Goal: Complete application form

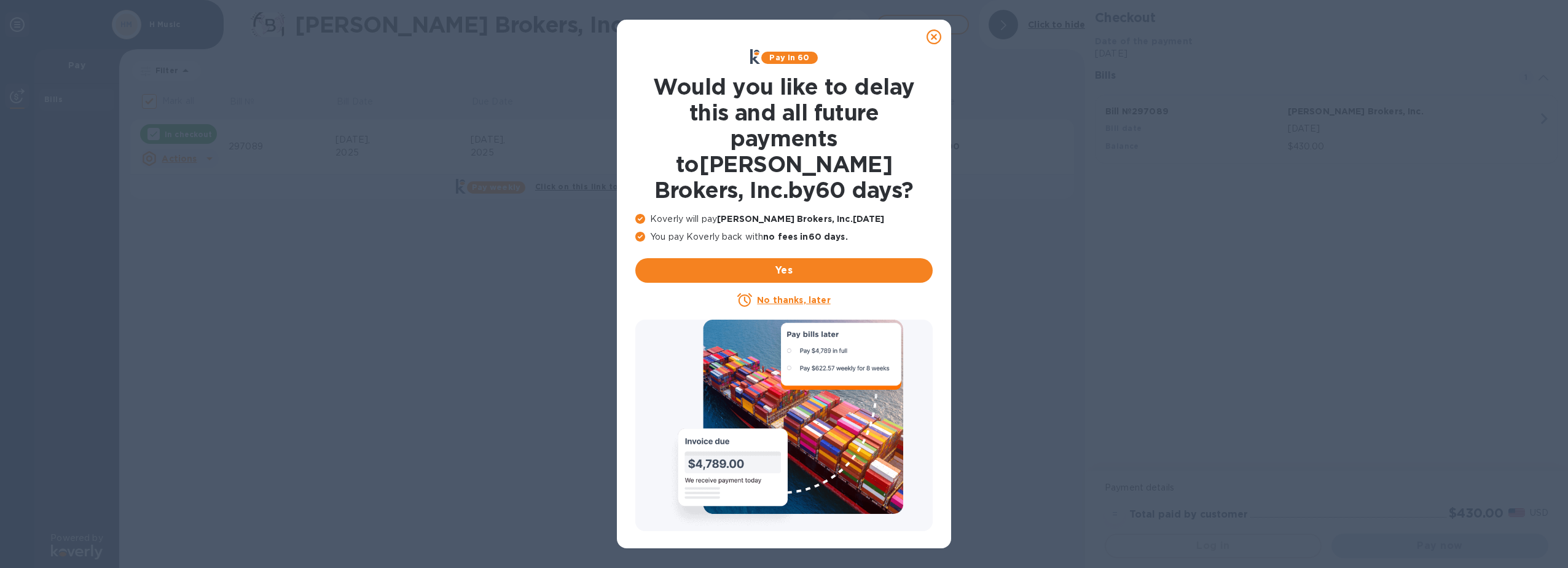
click at [815, 295] on u "No thanks, later" at bounding box center [793, 299] width 73 height 10
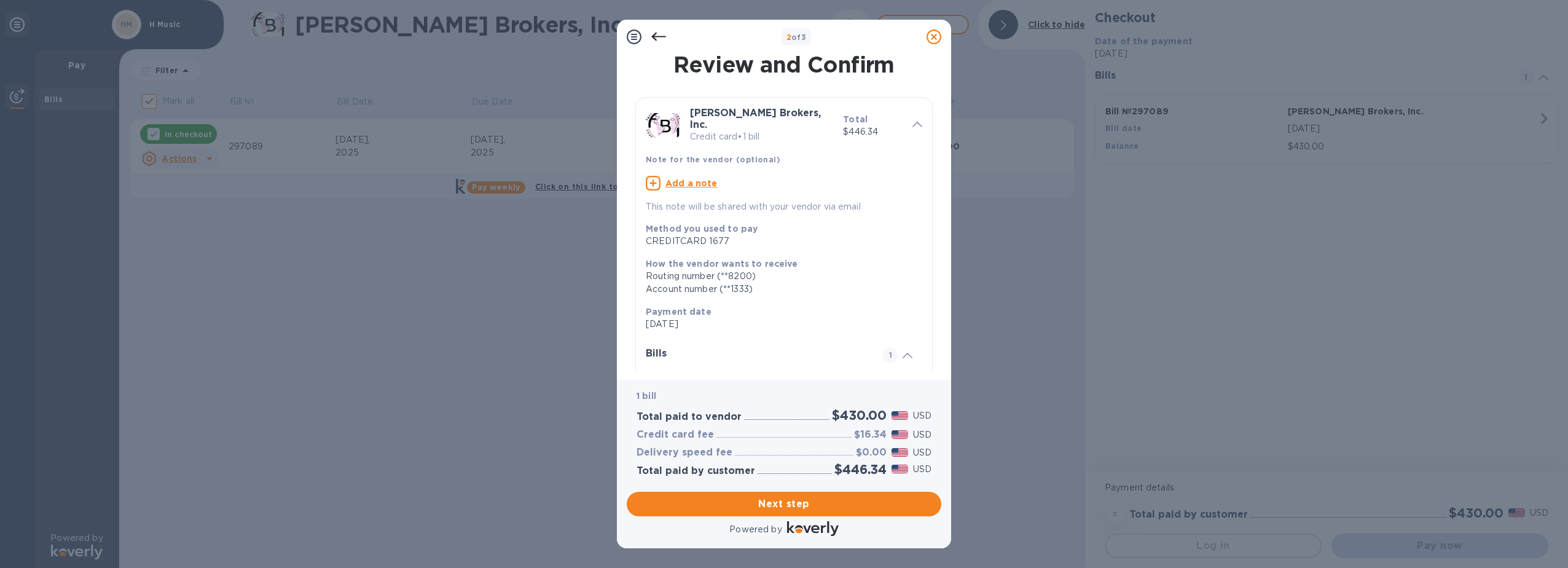
scroll to position [92, 0]
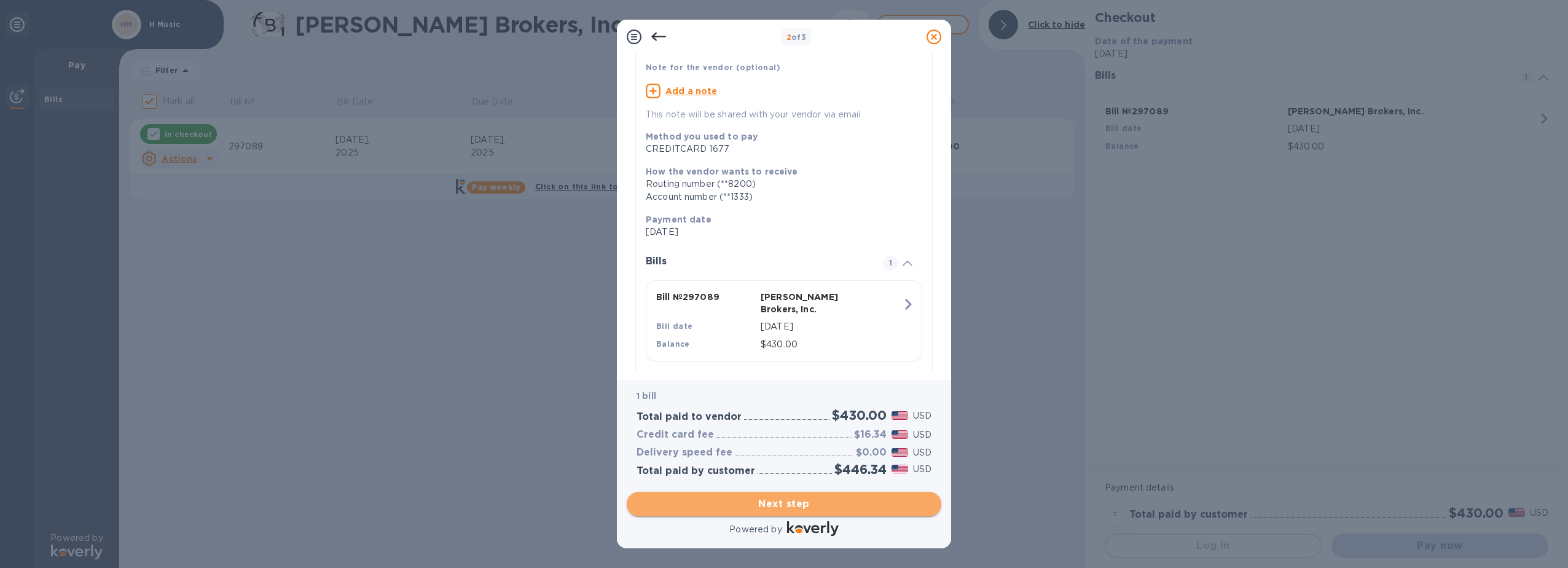
click at [884, 508] on span "Next step" at bounding box center [784, 504] width 295 height 15
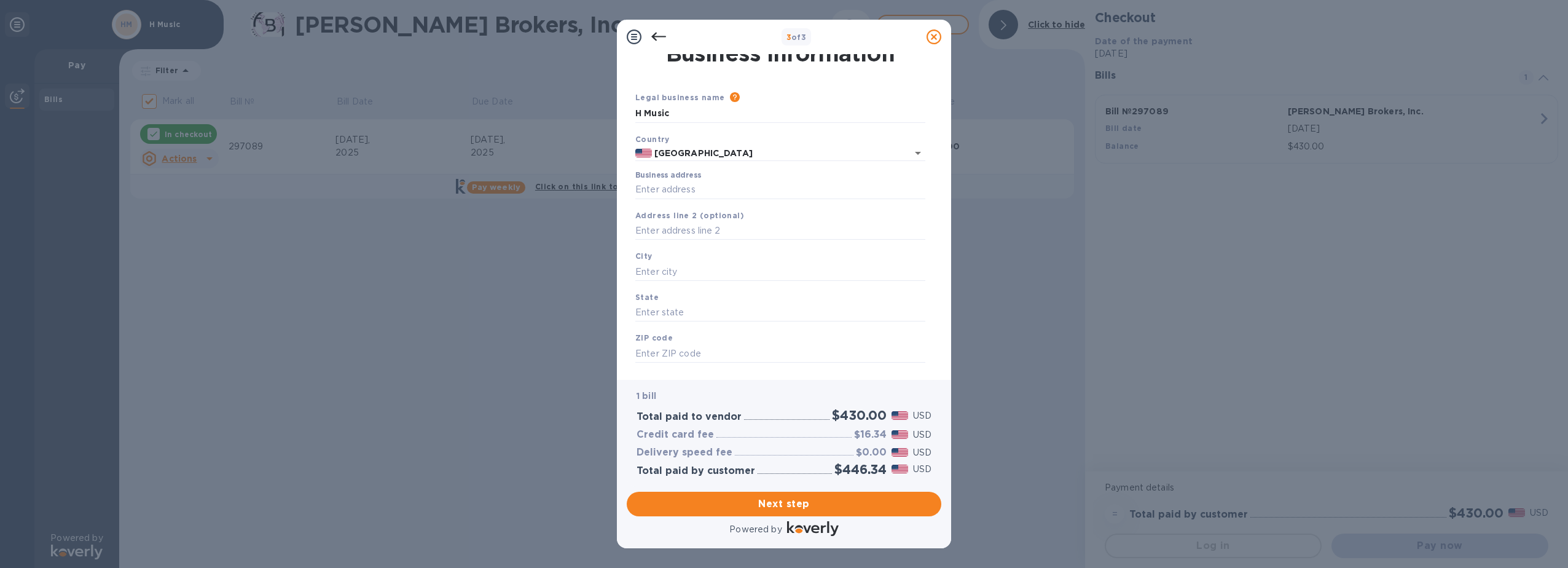
scroll to position [0, 0]
click at [715, 205] on input "Business address" at bounding box center [781, 201] width 290 height 18
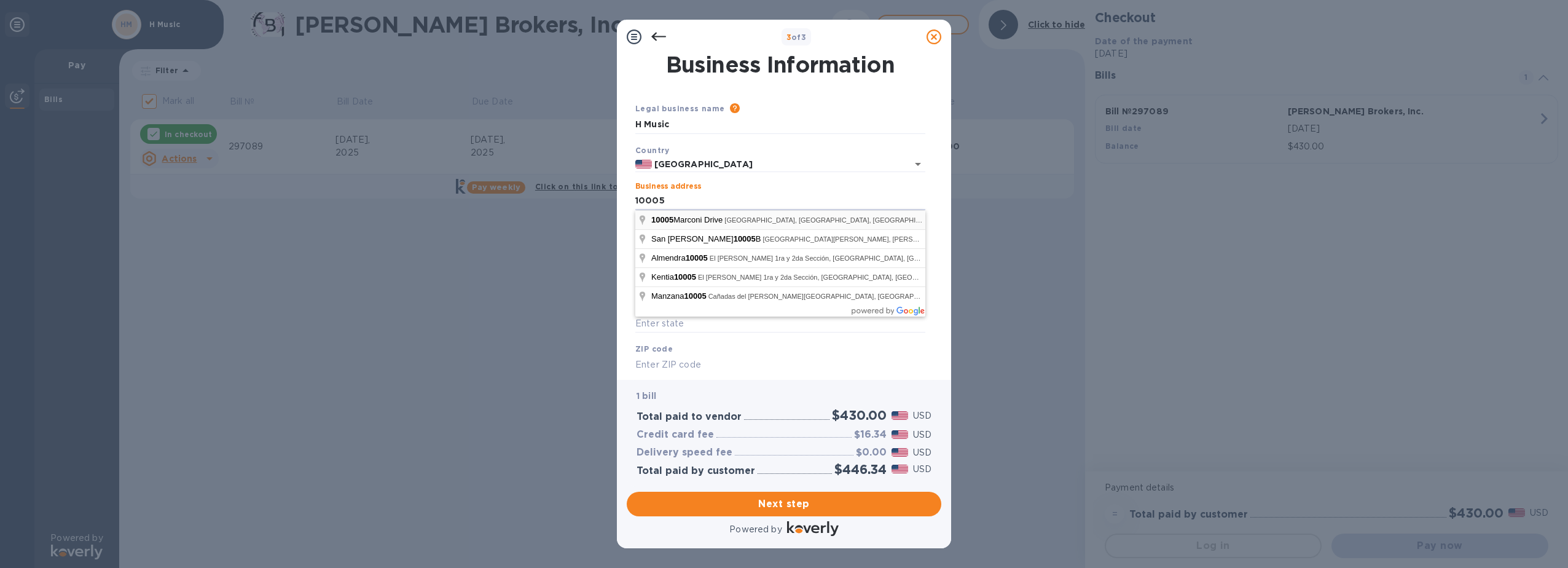
type input "[STREET_ADDRESS]"
type input "[GEOGRAPHIC_DATA]"
type input "CA"
type input "92154"
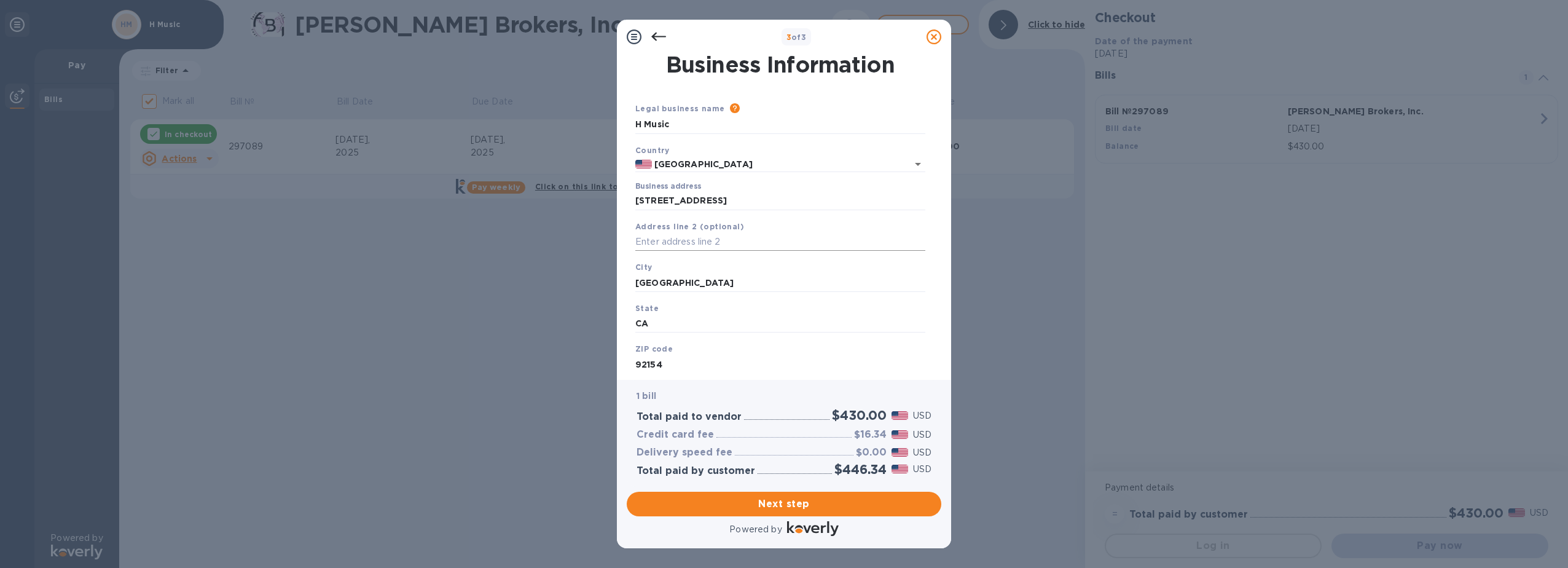
click at [717, 245] on input "text" at bounding box center [781, 242] width 290 height 18
type input "Suite 1"
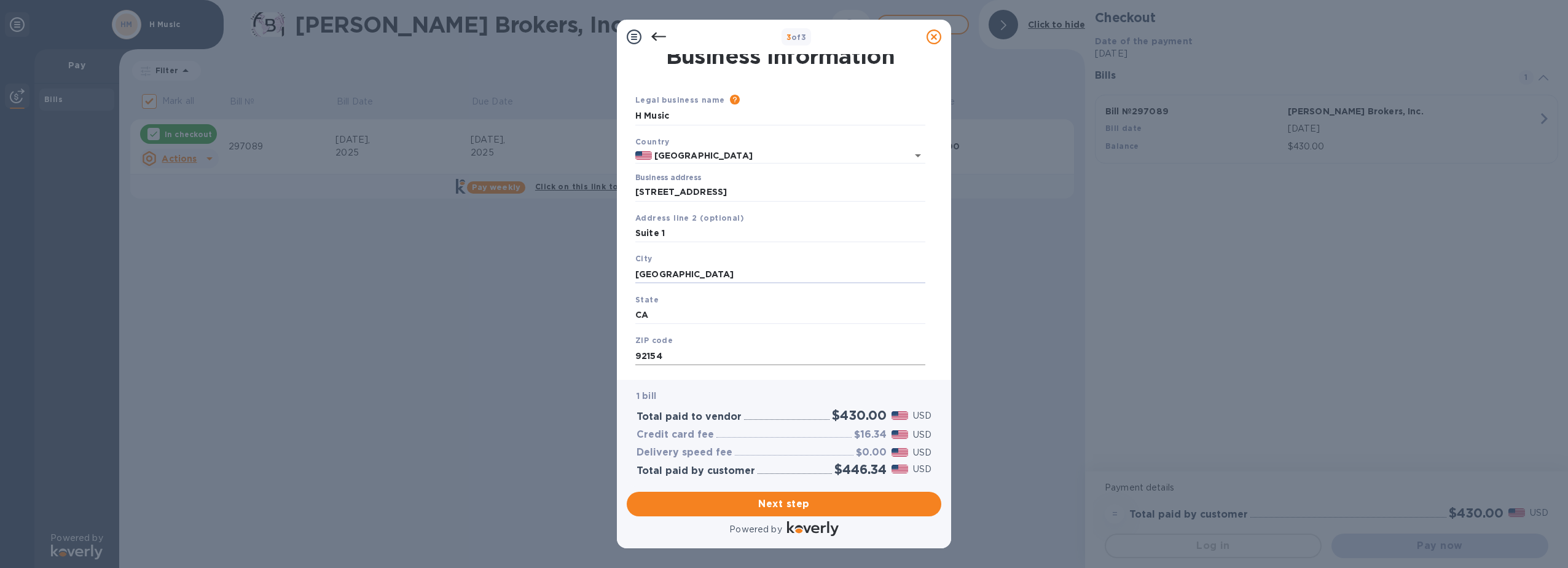
scroll to position [33, 0]
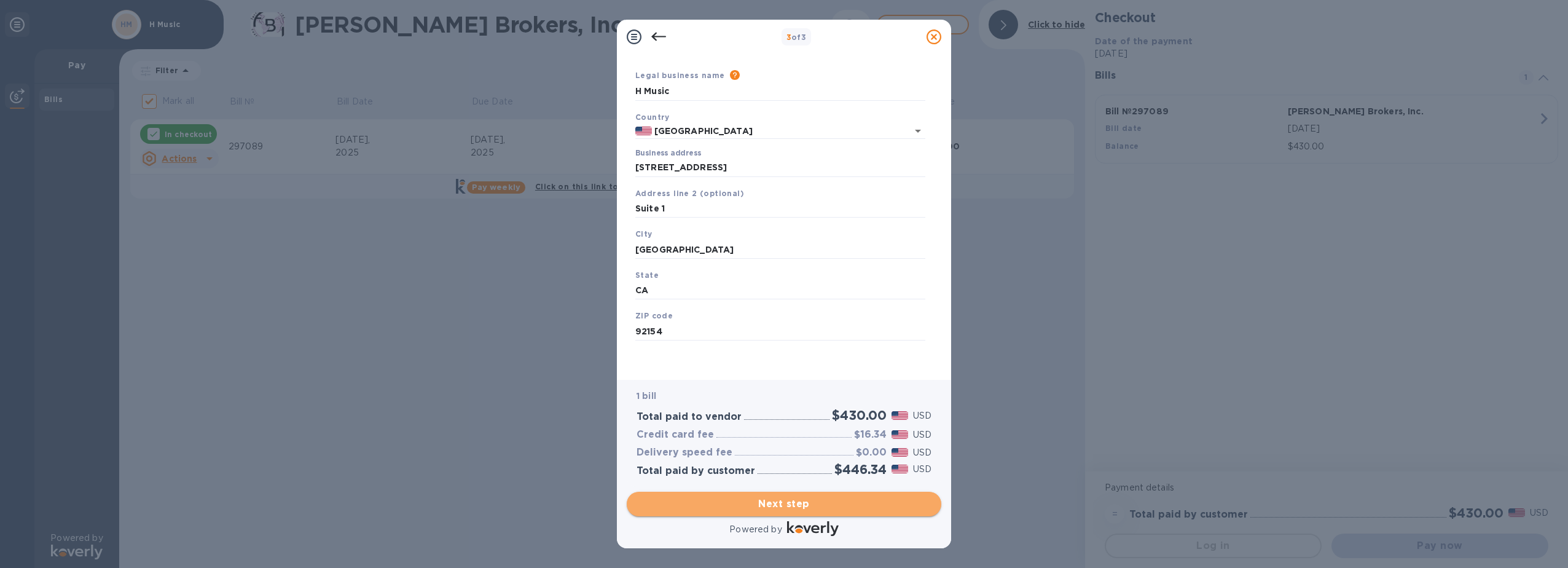
click at [889, 513] on button "Next step" at bounding box center [784, 503] width 315 height 24
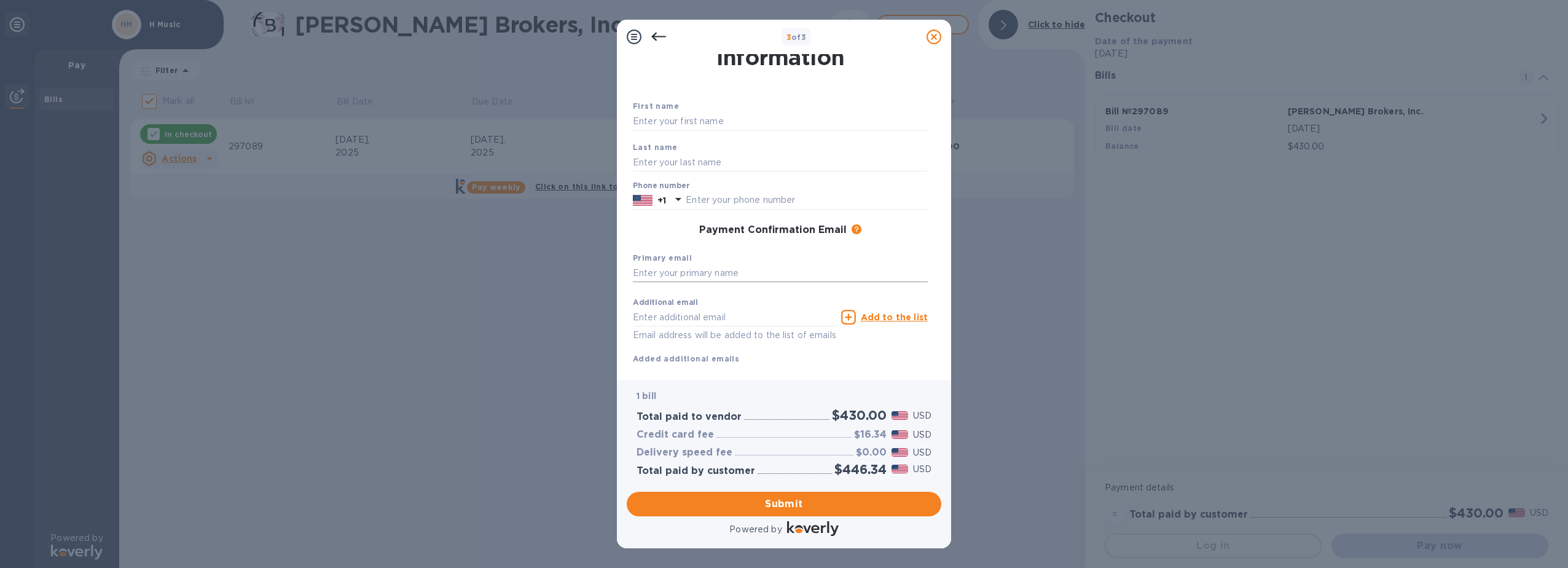
click at [712, 274] on input "text" at bounding box center [780, 273] width 295 height 18
type input "[PERSON_NAME][EMAIL_ADDRESS][DOMAIN_NAME]"
click at [828, 499] on span "Submit" at bounding box center [784, 504] width 295 height 15
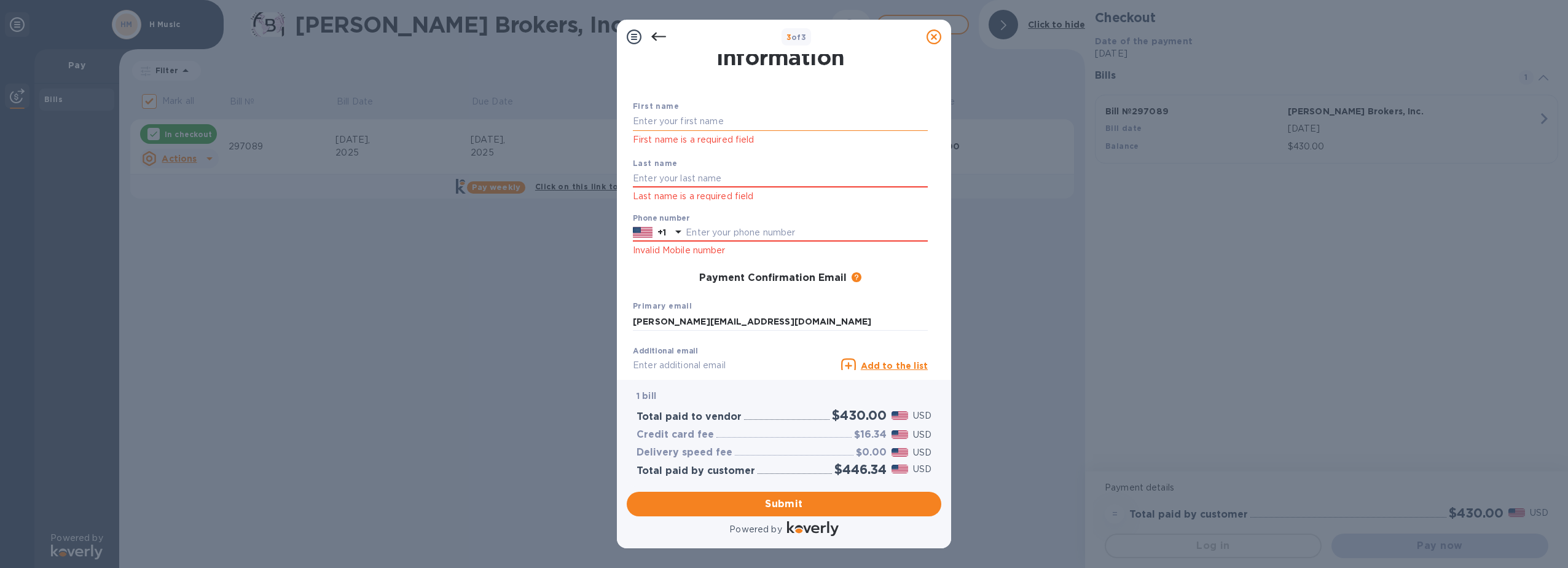
click at [725, 115] on input "text" at bounding box center [780, 121] width 295 height 18
type input "[PERSON_NAME]"
type input "6193176727"
click at [856, 511] on span "Submit" at bounding box center [784, 504] width 295 height 15
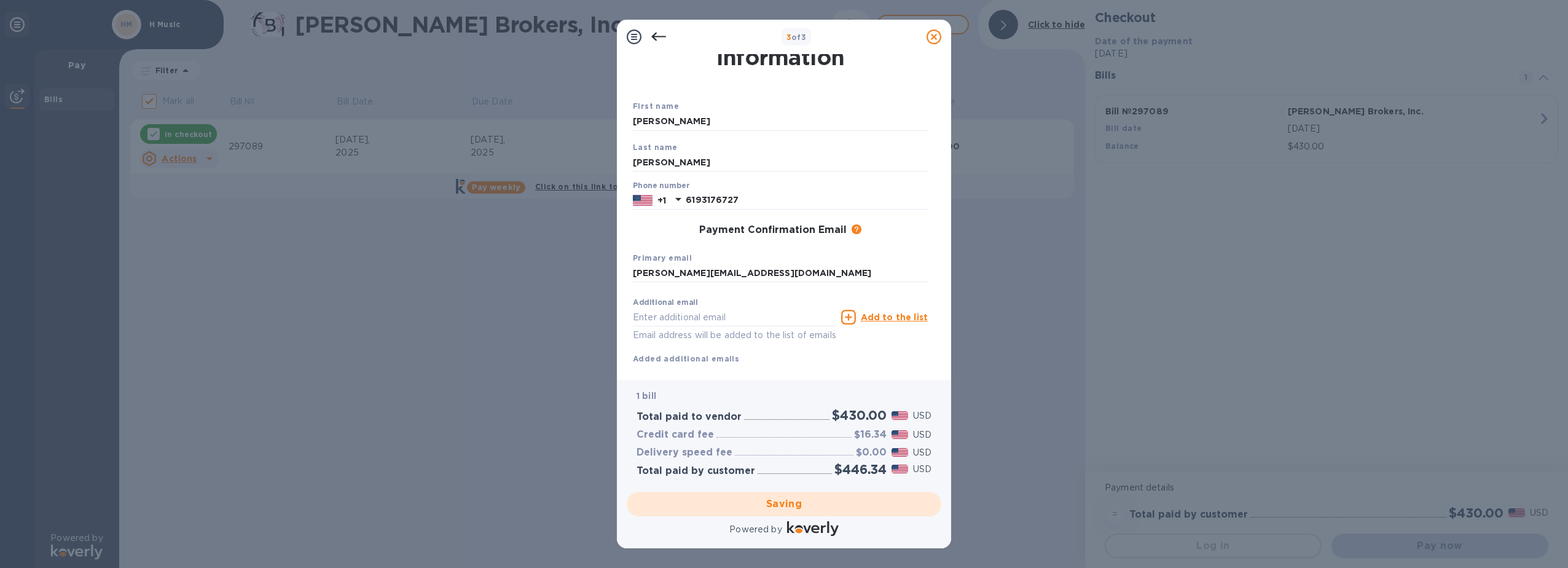
checkbox input "false"
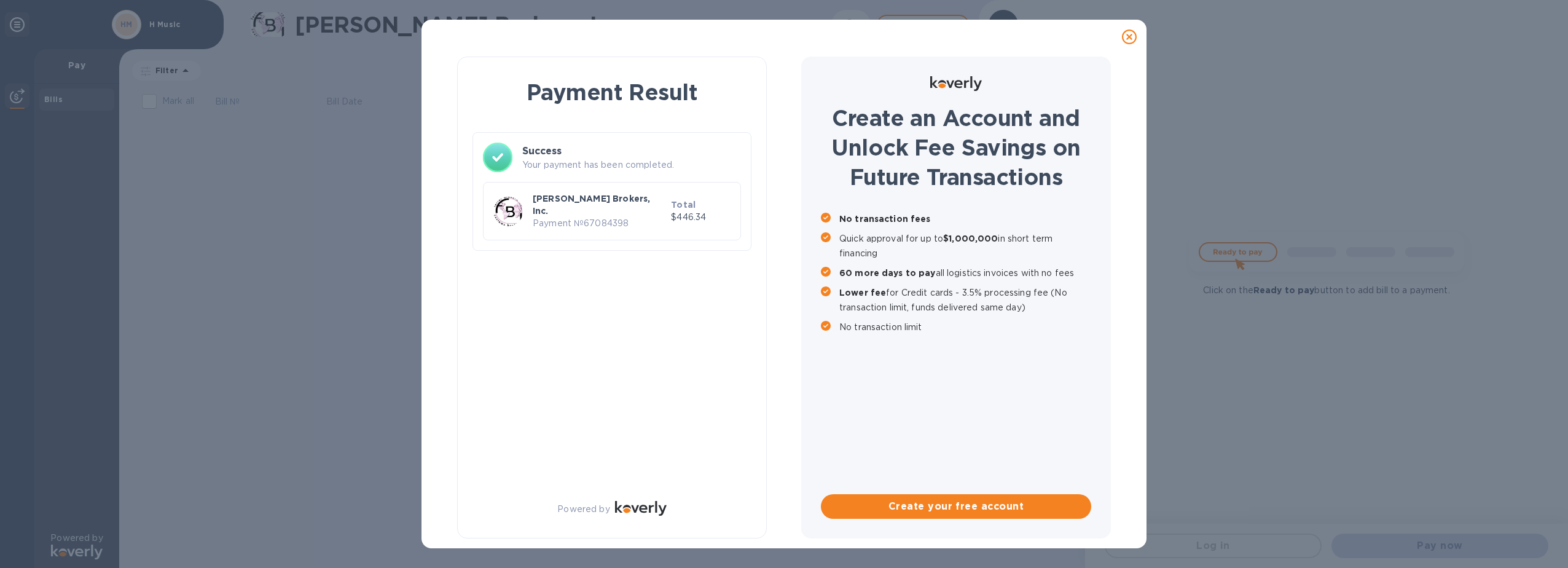
scroll to position [0, 0]
